Goal: Task Accomplishment & Management: Complete application form

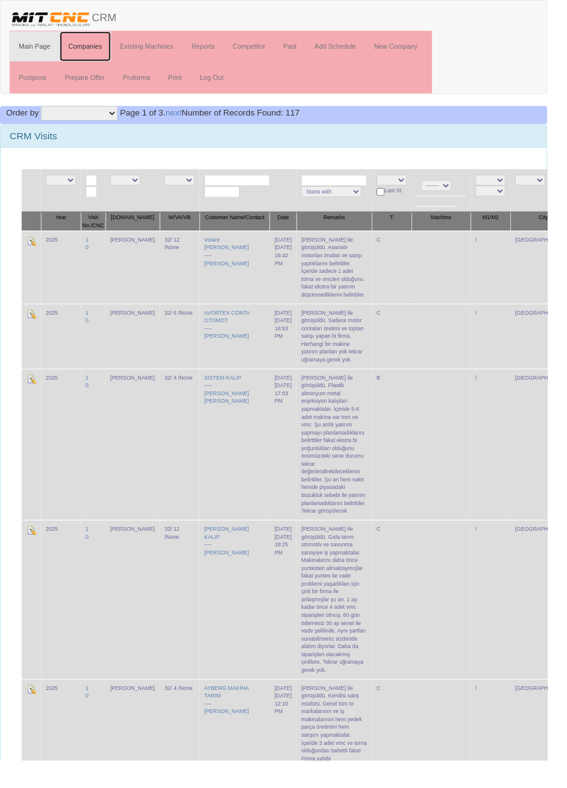
click at [93, 47] on link "Companies" at bounding box center [89, 47] width 54 height 31
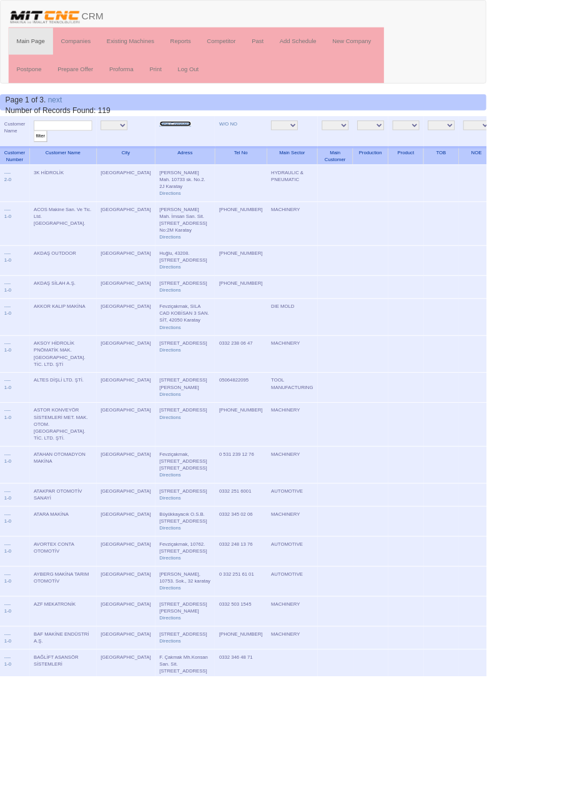
click at [186, 145] on link "New Company" at bounding box center [204, 144] width 37 height 6
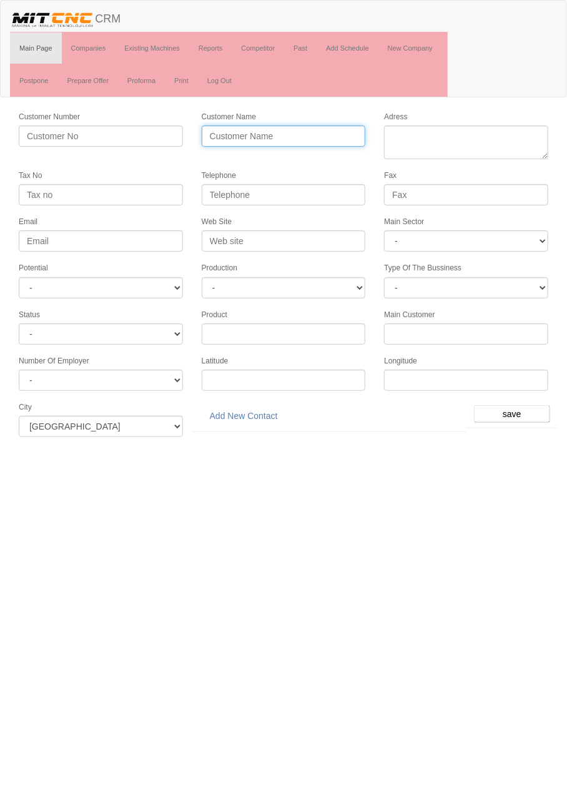
click at [274, 136] on input "Customer Name" at bounding box center [284, 135] width 164 height 21
type input "ALTINBAŞAK DİŞLİ"
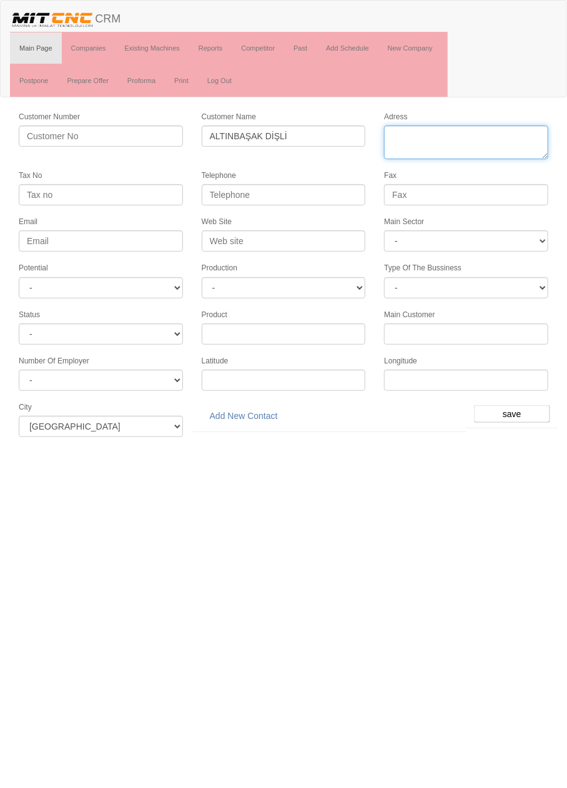
click at [462, 139] on textarea "Adress" at bounding box center [466, 142] width 164 height 34
paste textarea "[PERSON_NAME][STREET_ADDRESS][DOMAIN_NAME] Sit.)"
type textarea "[PERSON_NAME][STREET_ADDRESS][DOMAIN_NAME] Sit.)"
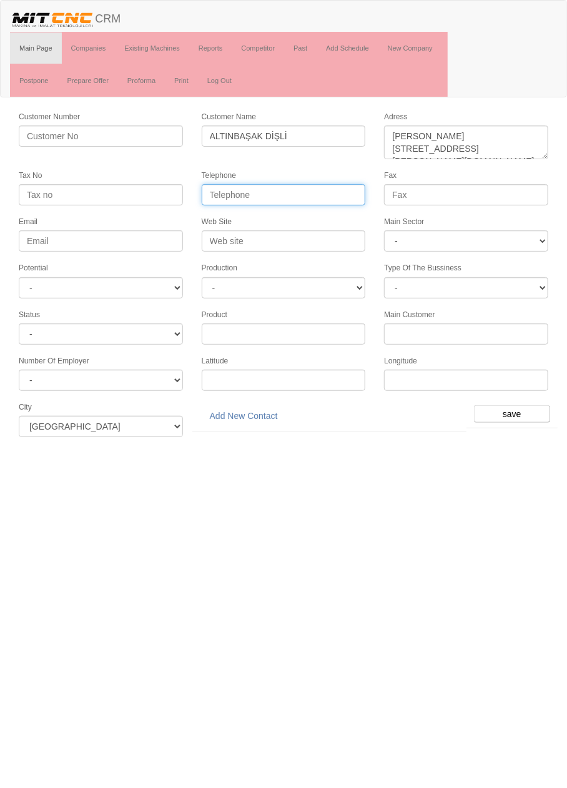
click at [328, 192] on input "Telephone" at bounding box center [284, 194] width 164 height 21
paste input "0 332 248 2536"
type input "0 332 248 2536"
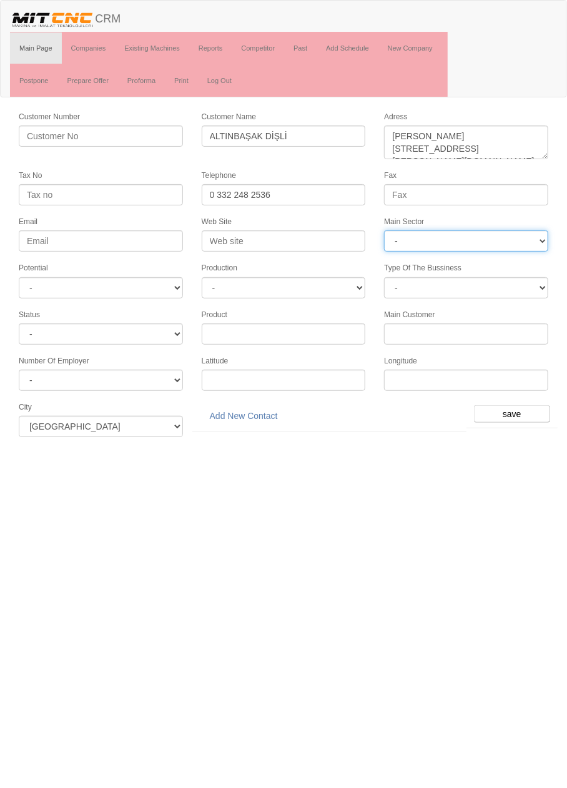
click at [482, 243] on select "- DIE MOLD MACHINERY DEFENCE ELECTRICAL COMPONENTS MEDICAL TOOL MANUFACTURING J…" at bounding box center [466, 240] width 164 height 21
select select "370"
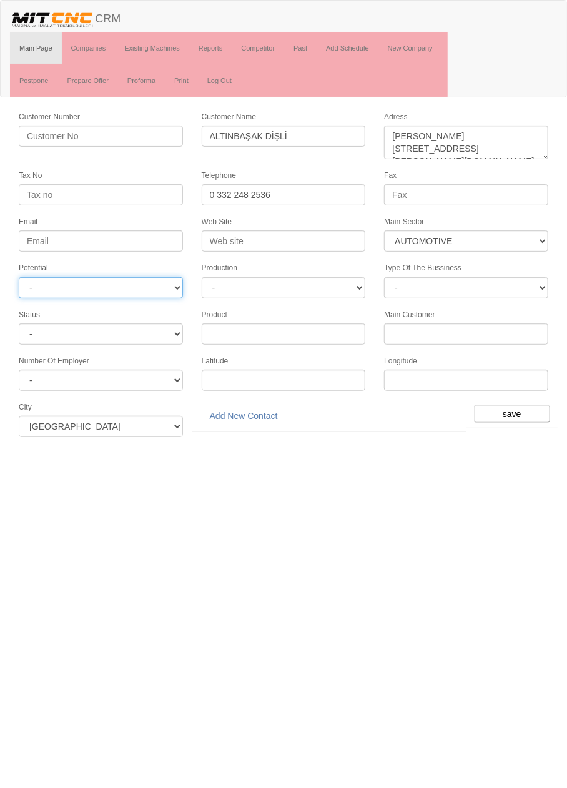
click at [165, 291] on select "- A1 A2 A3 B1 B2 B3 C1 C2 C3" at bounding box center [101, 287] width 164 height 21
click at [161, 286] on select "- A1 A2 A3 B1 B2 B3 C1 C2 C3" at bounding box center [101, 287] width 164 height 21
select select "6"
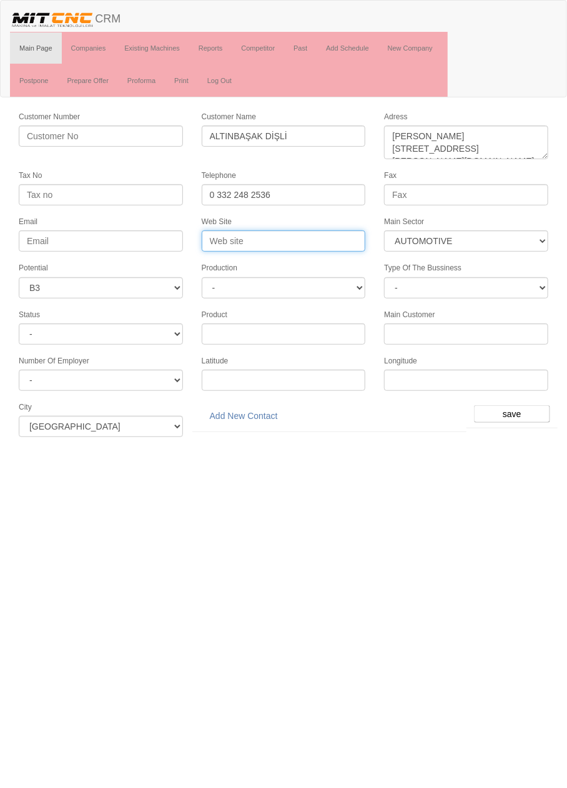
click at [305, 239] on input "Web Site" at bounding box center [284, 240] width 164 height 21
click at [311, 240] on input "www.alt" at bounding box center [284, 240] width 164 height 21
type input "www.altinbasakdisli.com"
click at [539, 405] on input "save" at bounding box center [512, 413] width 76 height 17
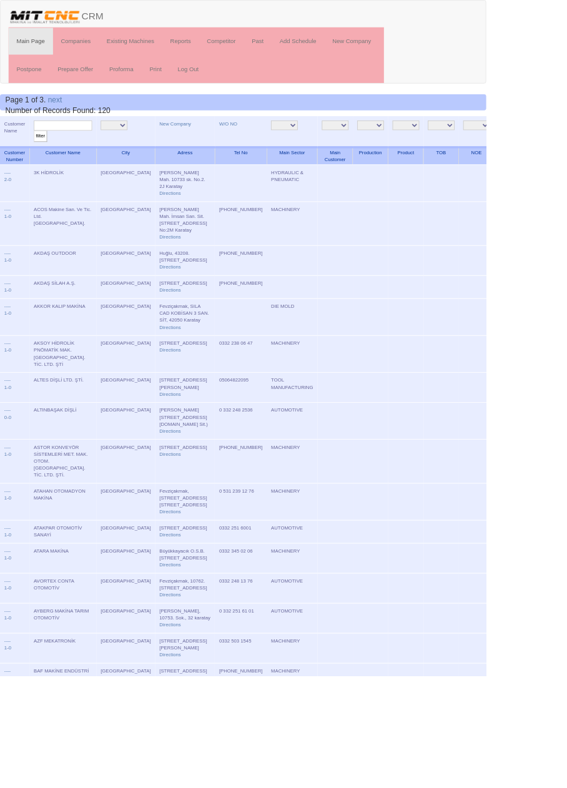
click at [94, 142] on input "text" at bounding box center [73, 146] width 68 height 12
type input "altınba"
click at [39, 152] on input "filter" at bounding box center [47, 158] width 16 height 13
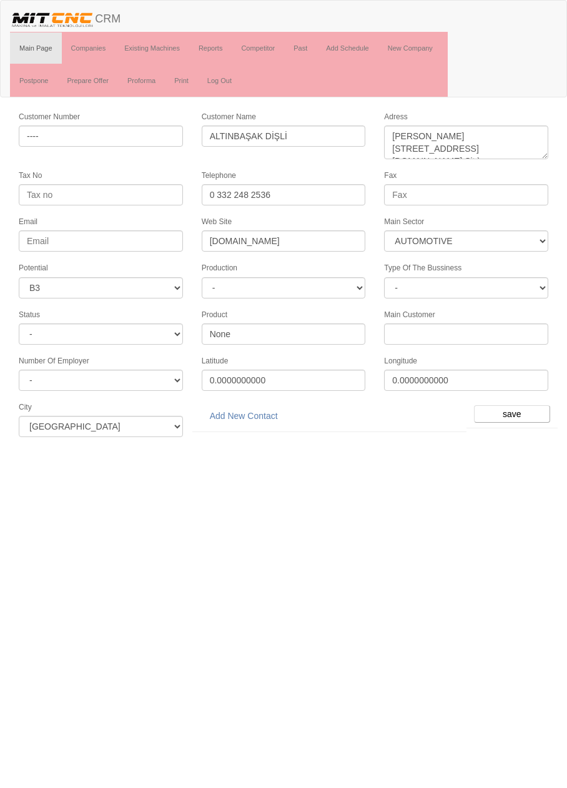
select select "370"
select select "6"
click at [260, 411] on link "Add New Contact" at bounding box center [244, 415] width 84 height 21
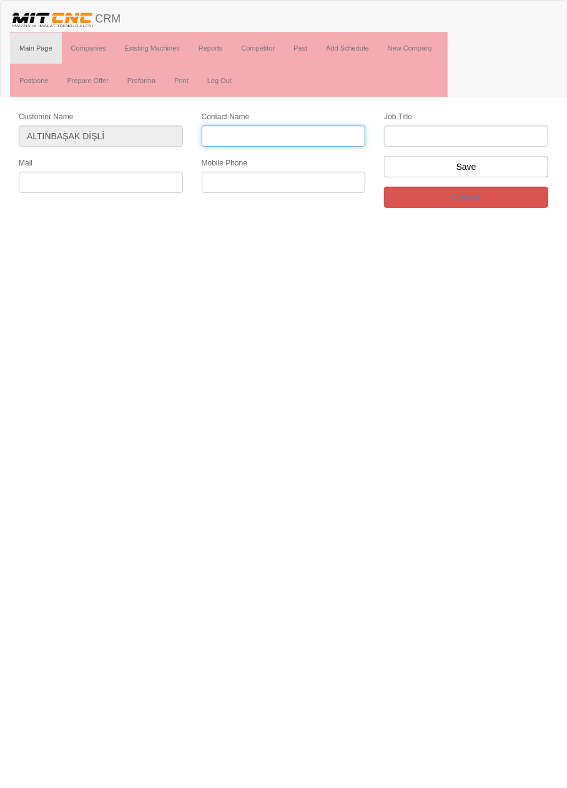
paste input "Nazlı Helvacı"
type input "Nazlı Helvacı"
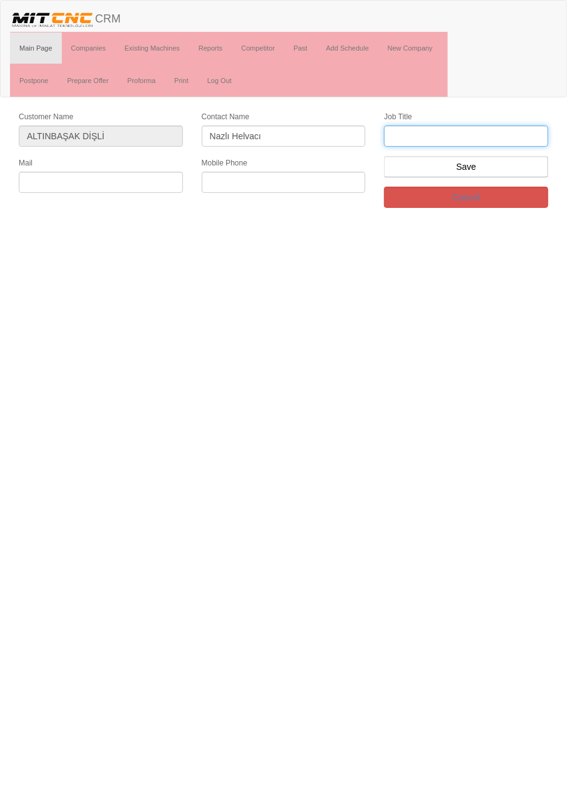
click at [471, 139] on input "text" at bounding box center [466, 135] width 164 height 21
click at [398, 217] on html "Toggle navigation CRM Main Page Companies Existing Machines Reports Competitor …" at bounding box center [283, 108] width 567 height 217
click at [484, 134] on input "text" at bounding box center [466, 135] width 164 height 21
type input "Satış müdürü"
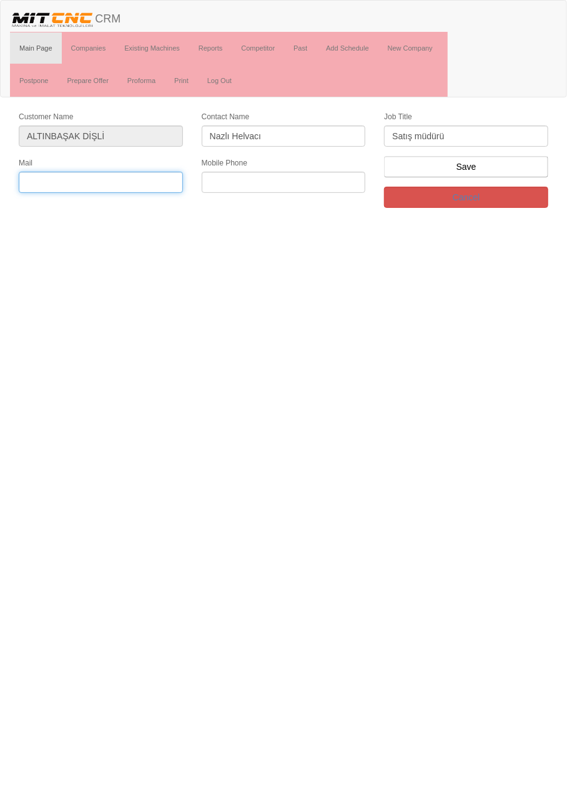
click at [117, 177] on input "text" at bounding box center [101, 182] width 164 height 21
click at [290, 180] on input "text" at bounding box center [284, 182] width 164 height 21
paste input "+905326278838"
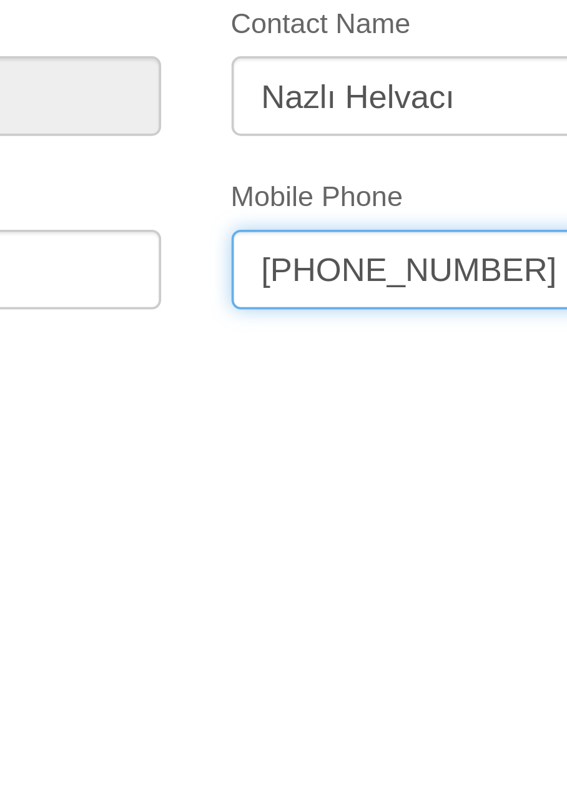
click at [255, 179] on input "+905326278838" at bounding box center [284, 182] width 164 height 21
click at [240, 177] on input "+90532627 8838" at bounding box center [284, 182] width 164 height 21
click at [220, 178] on input "+90532 627 8838" at bounding box center [284, 182] width 164 height 21
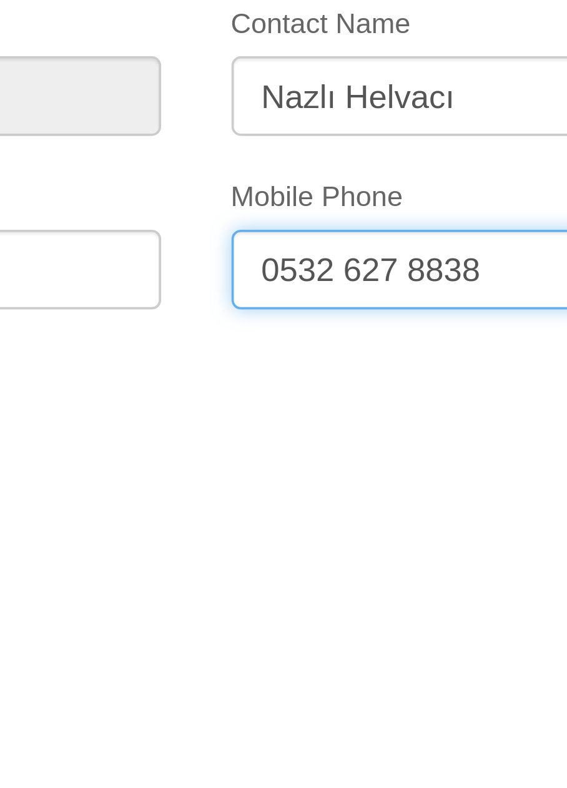
type input "0532 627 8838"
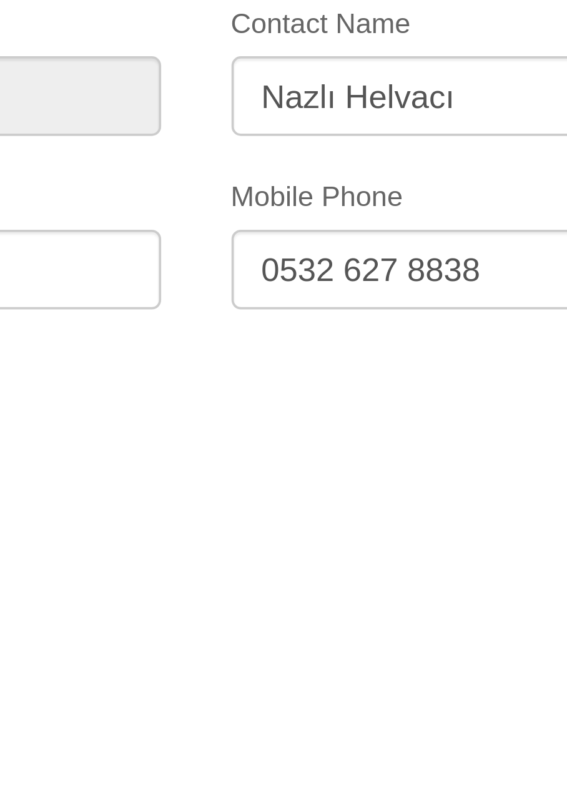
click at [197, 210] on form "Customer Name ALTINBAŞAK DİŞLİ Contact Name Nazlı Helvacı Job Title Satış müdür…" at bounding box center [283, 163] width 567 height 107
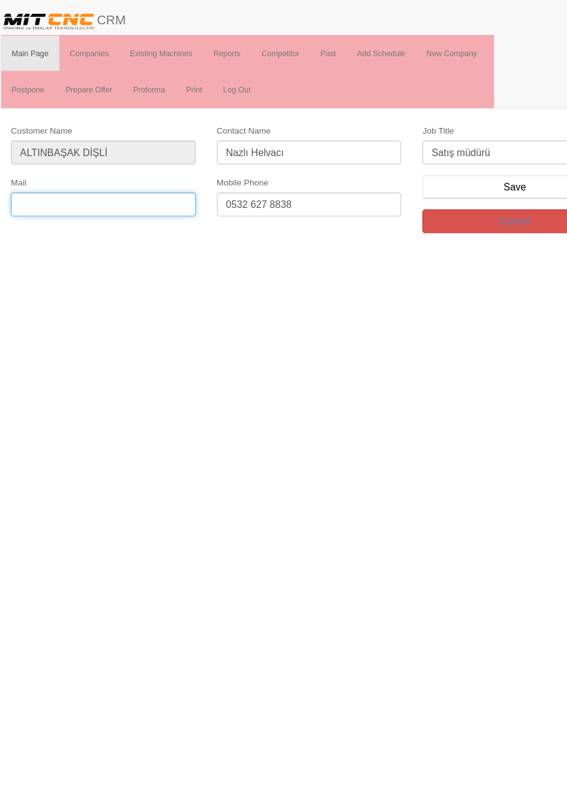
paste input "info@altinbasakdisli.com.tr"
type input "info@altinbasakdisli.com.tr"
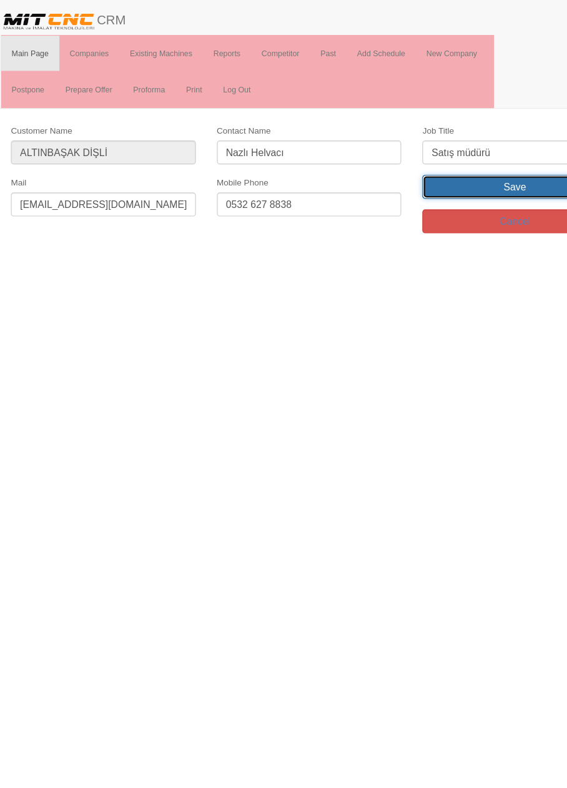
click at [474, 170] on input "Save" at bounding box center [466, 166] width 164 height 21
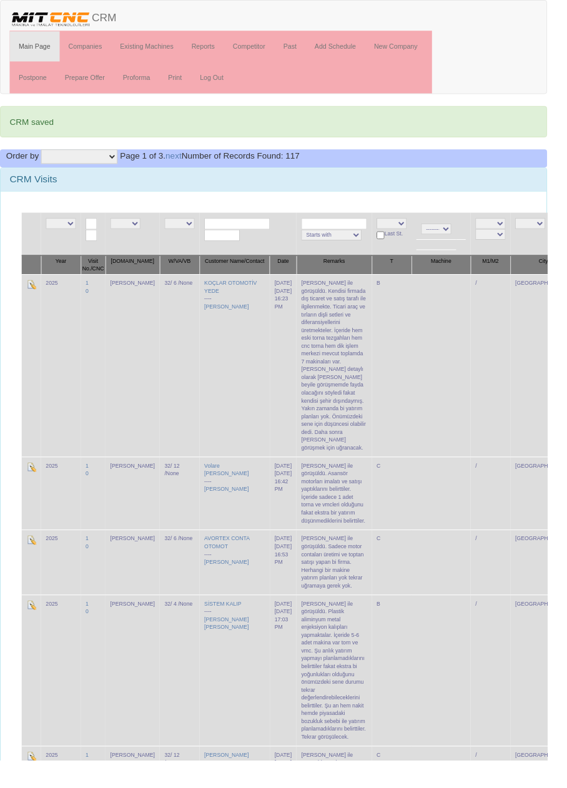
click at [139, 231] on select "NE E [PERSON_NAME] [PERSON_NAME]" at bounding box center [129, 231] width 31 height 11
click at [234, 229] on input "text" at bounding box center [246, 232] width 68 height 12
click at [268, 246] on link "ALTE S DİŞLİ LTD. ŞTİ" at bounding box center [246, 248] width 99 height 14
type input "ALTES DİŞLİ LTD. ŞTİ"
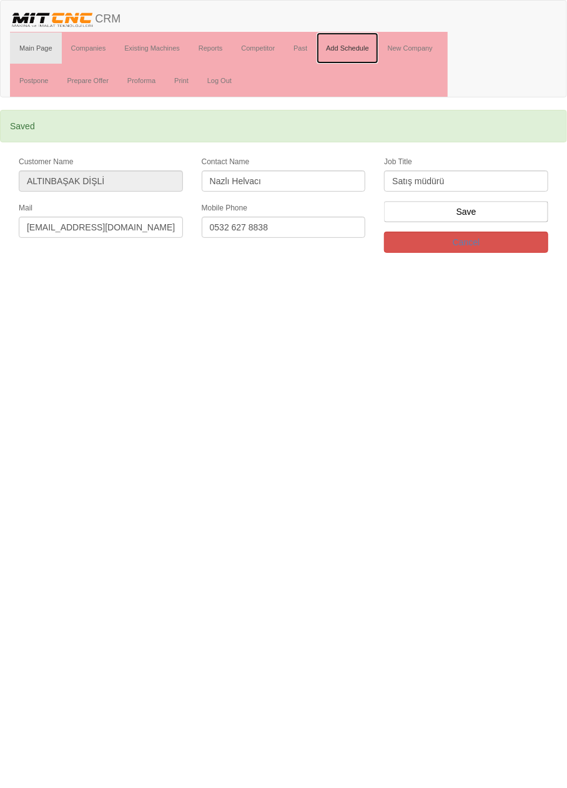
click at [354, 47] on link "Add Schedule" at bounding box center [347, 47] width 62 height 31
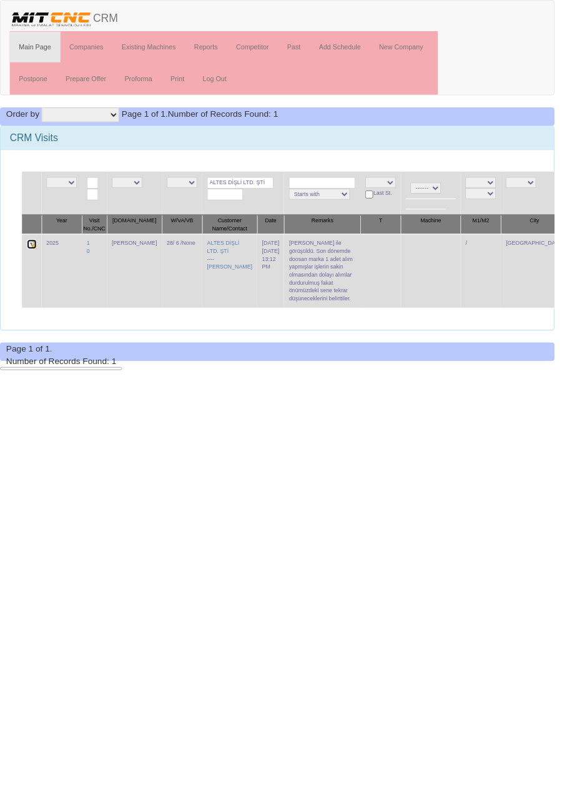
click at [32, 246] on img at bounding box center [32, 250] width 10 height 10
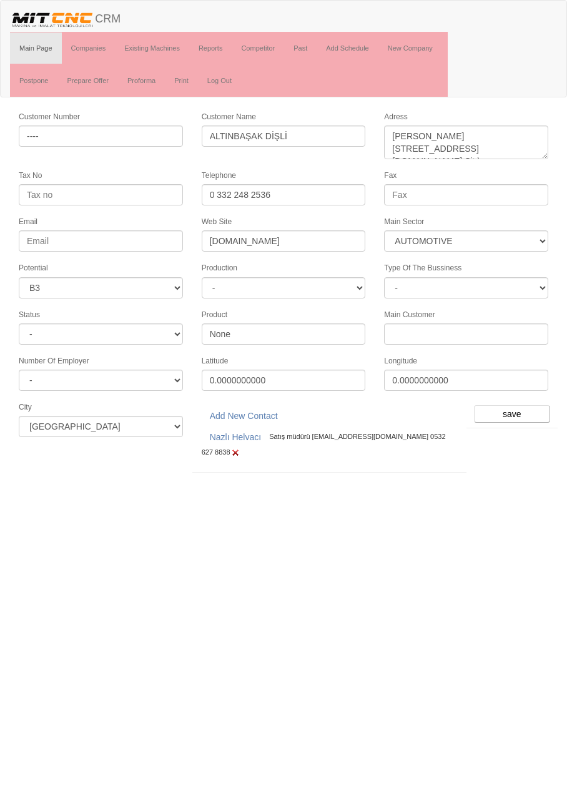
select select "370"
select select "6"
click at [518, 405] on input "save" at bounding box center [512, 413] width 76 height 17
